Goal: Information Seeking & Learning: Learn about a topic

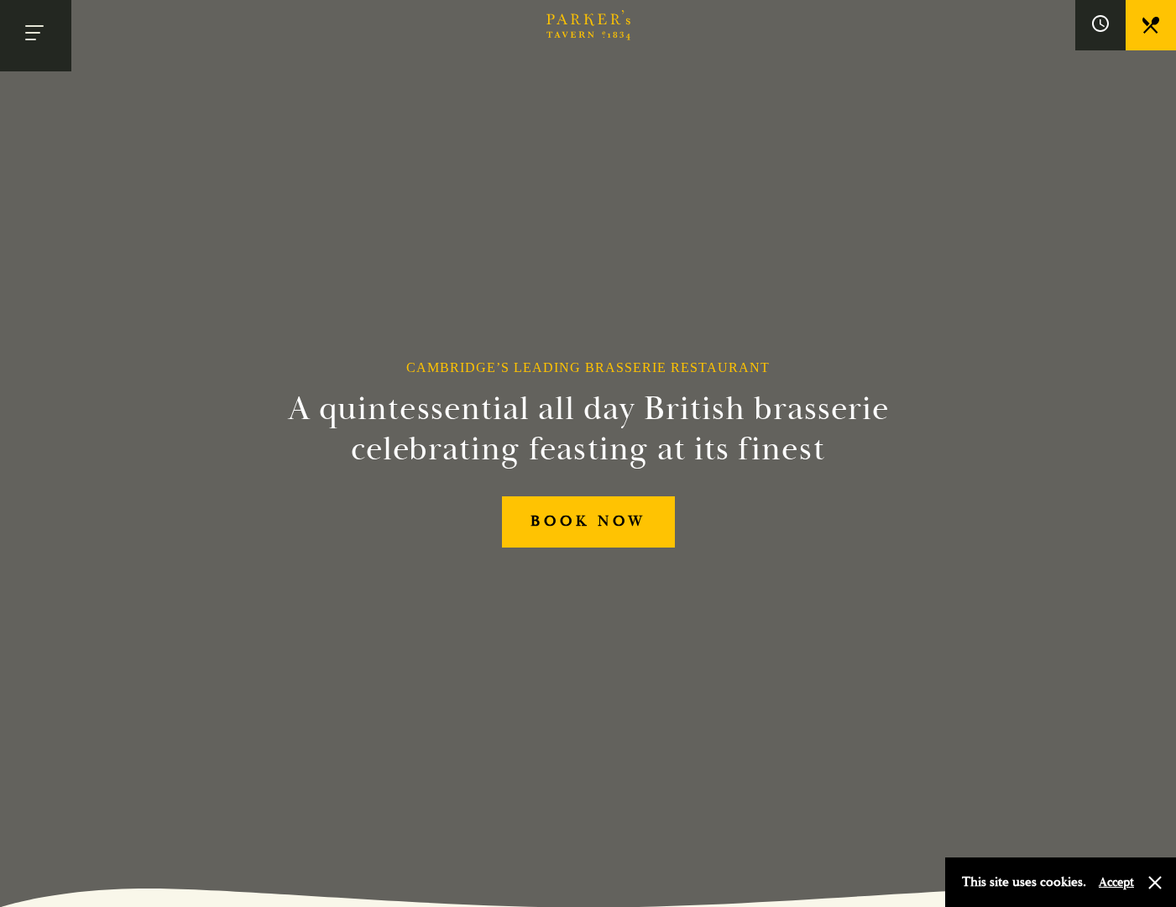
click at [37, 30] on button "Toggle navigation" at bounding box center [35, 35] width 71 height 71
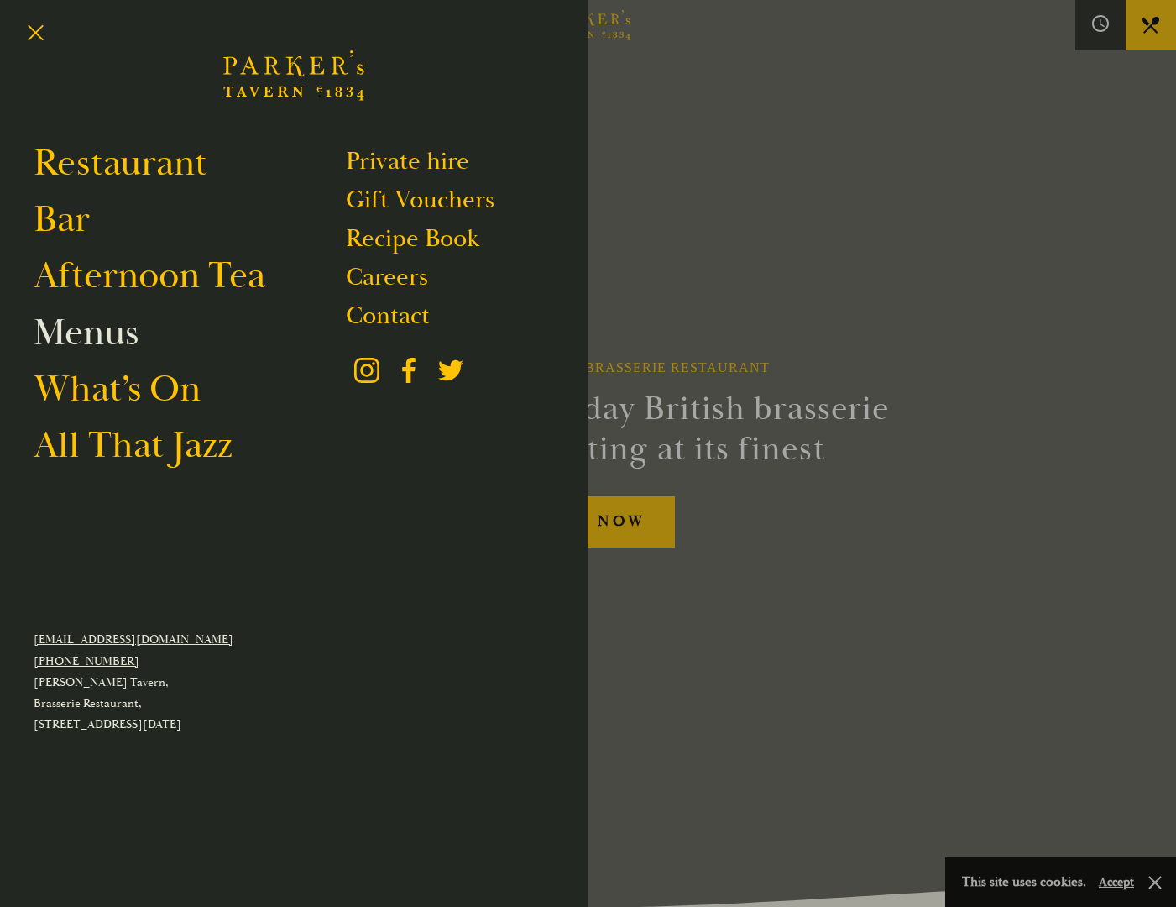
click at [79, 341] on link "Menus" at bounding box center [86, 332] width 105 height 47
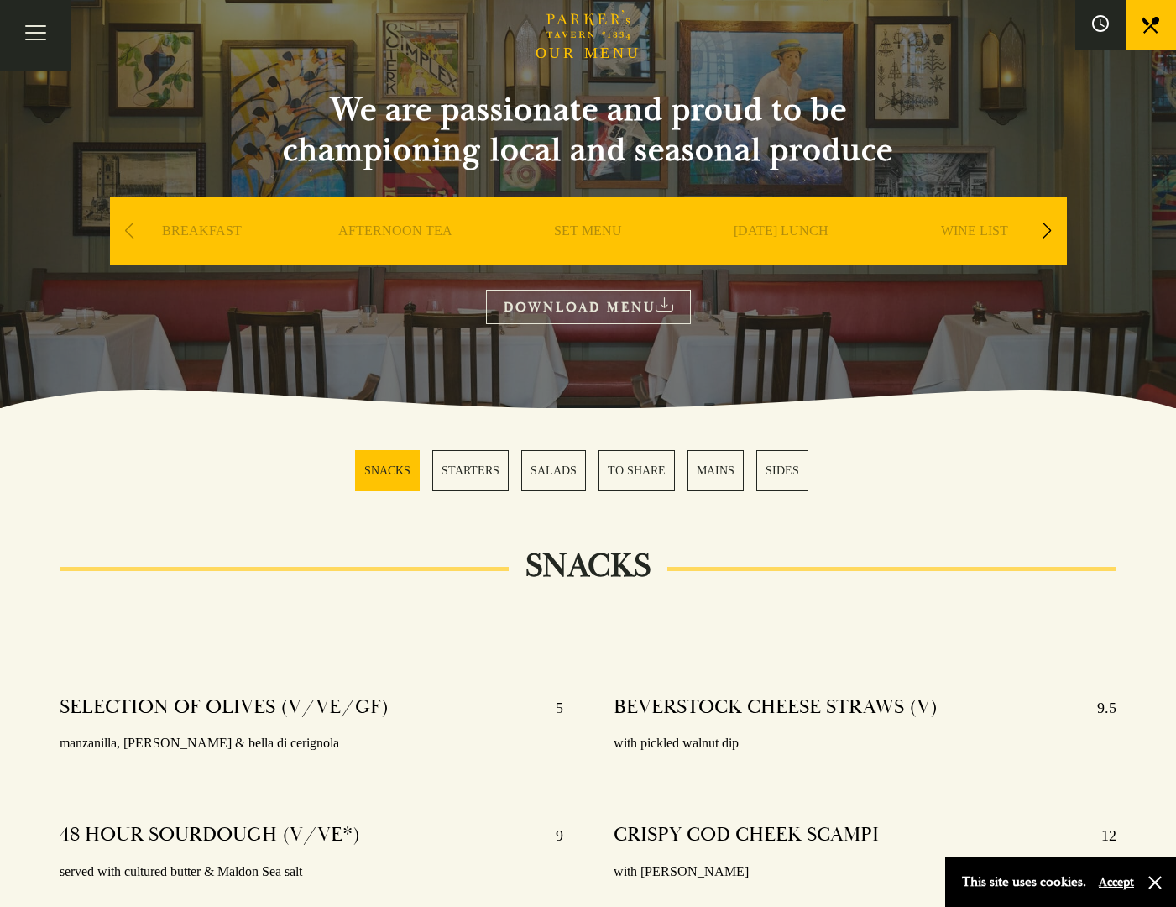
scroll to position [336, 0]
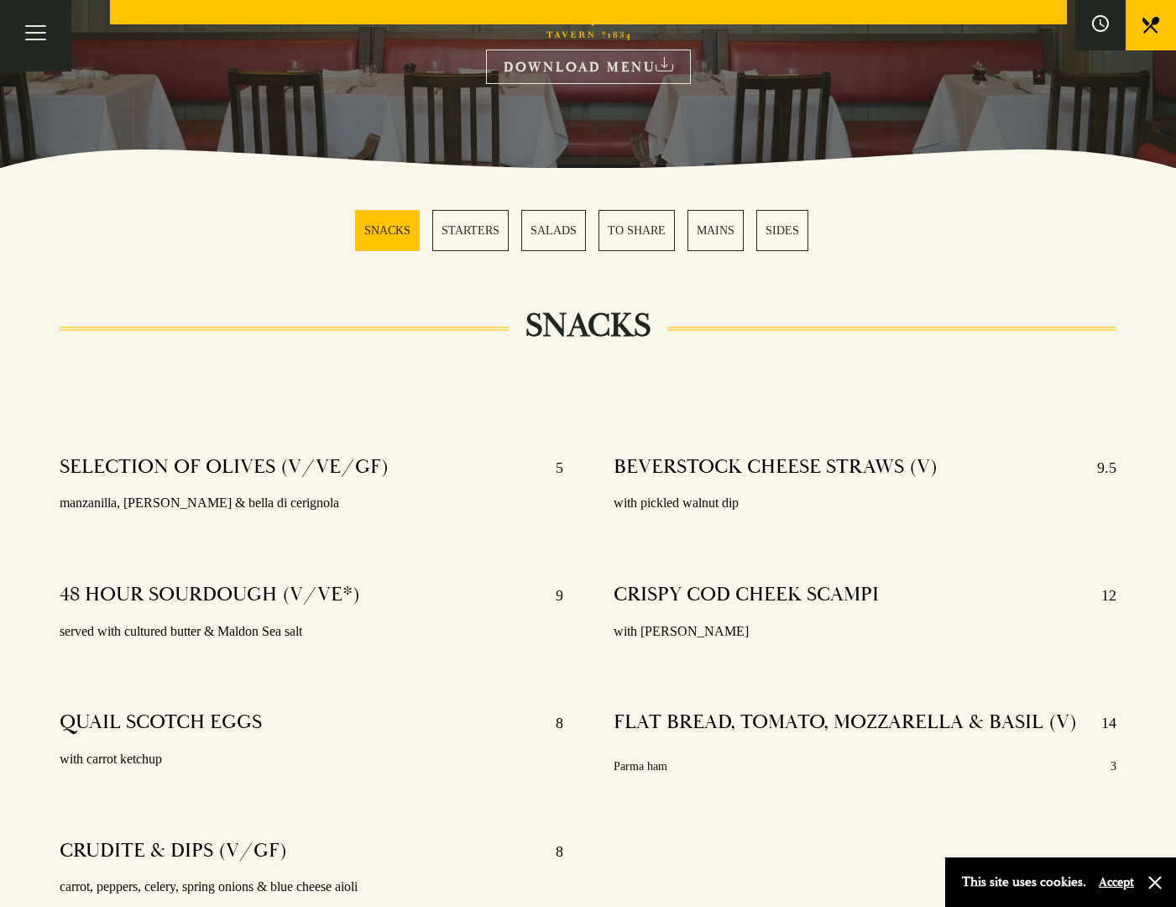
click at [460, 227] on link "STARTERS" at bounding box center [470, 230] width 76 height 41
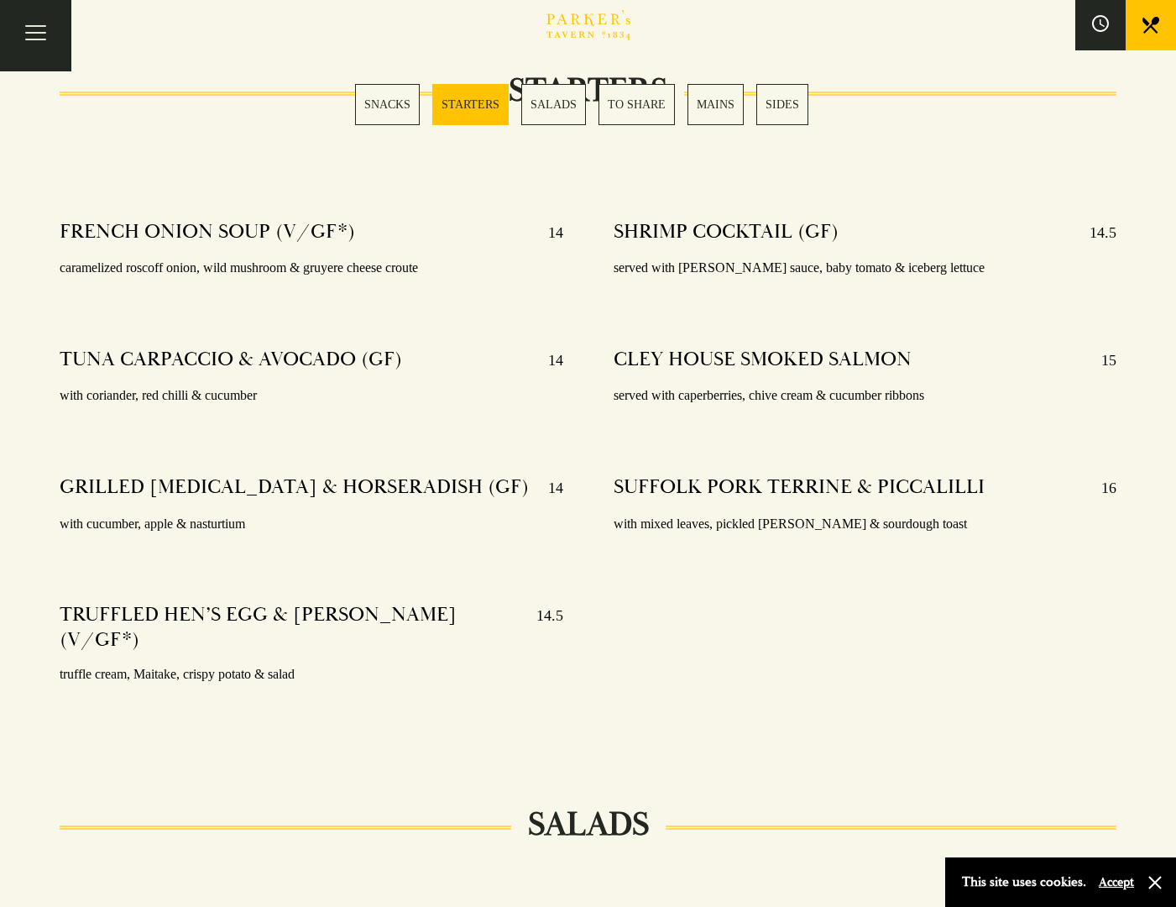
scroll to position [1381, 0]
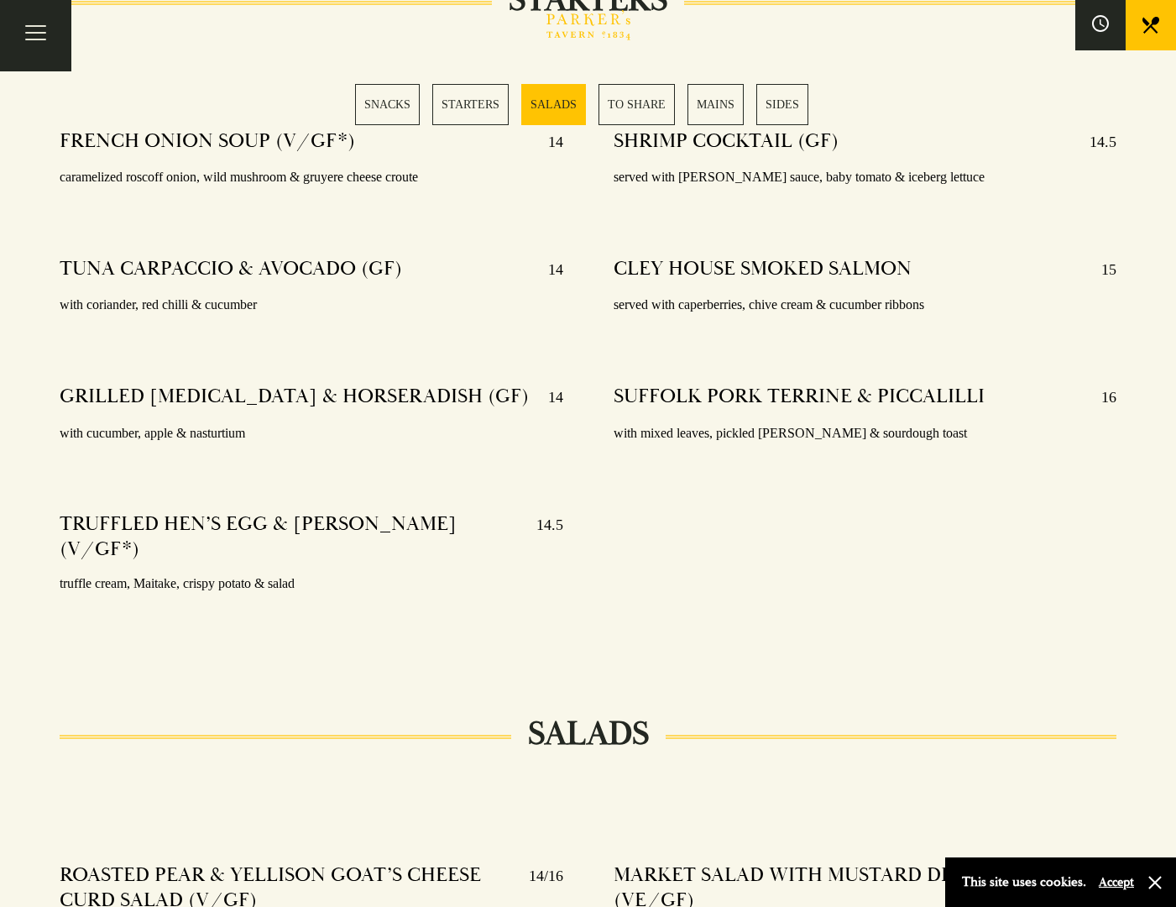
click at [702, 97] on link "MAINS" at bounding box center [716, 104] width 56 height 41
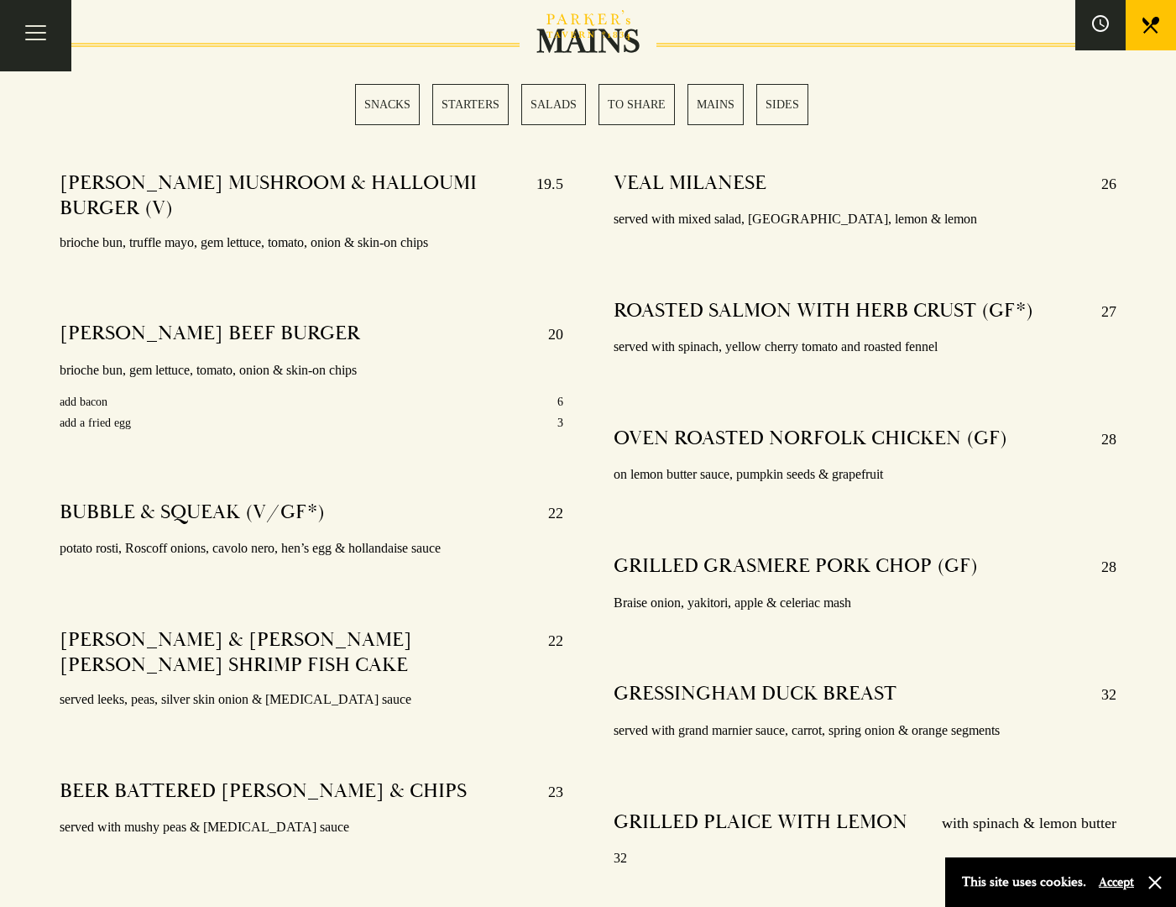
scroll to position [2860, 0]
